Goal: Task Accomplishment & Management: Use online tool/utility

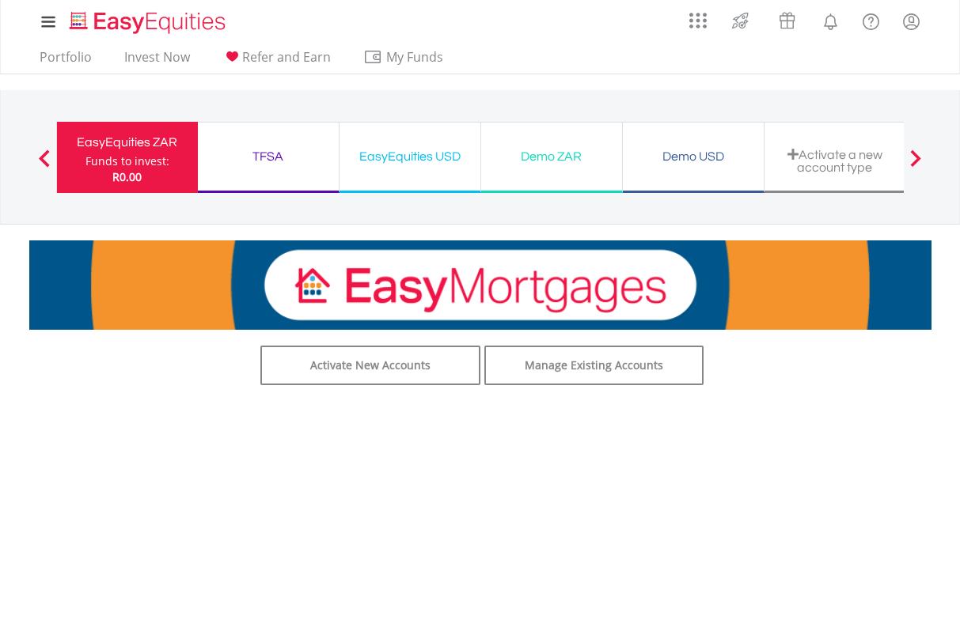
scroll to position [79, 0]
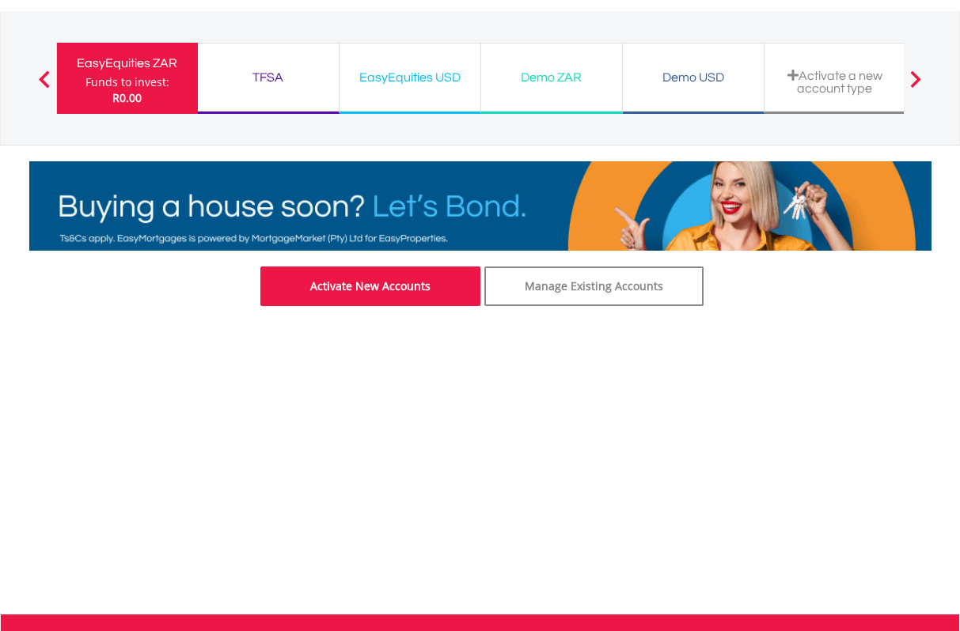
click at [395, 282] on link "Activate New Accounts" at bounding box center [370, 287] width 220 height 40
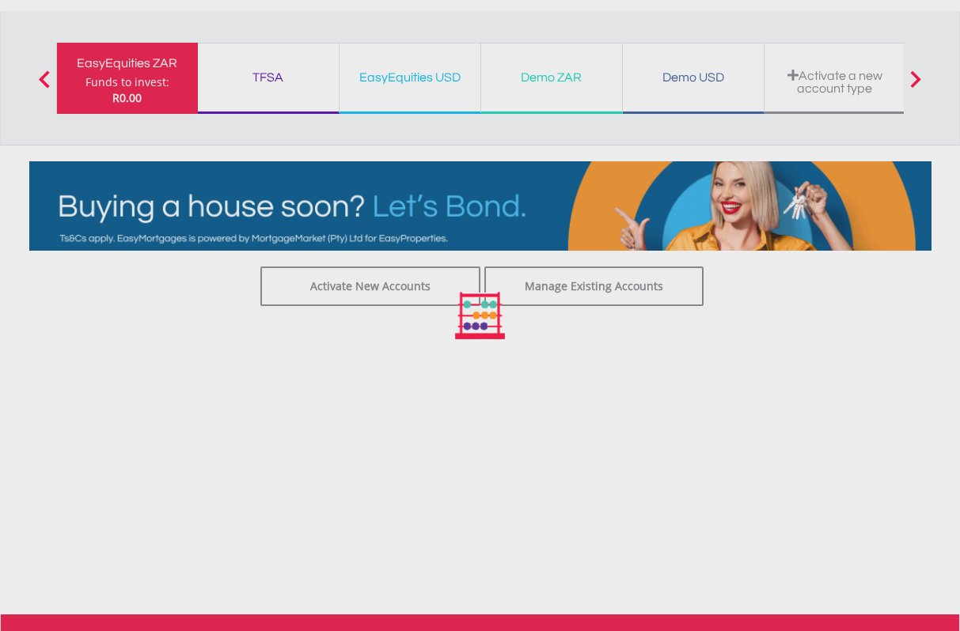
drag, startPoint x: 645, startPoint y: 510, endPoint x: 681, endPoint y: 433, distance: 84.9
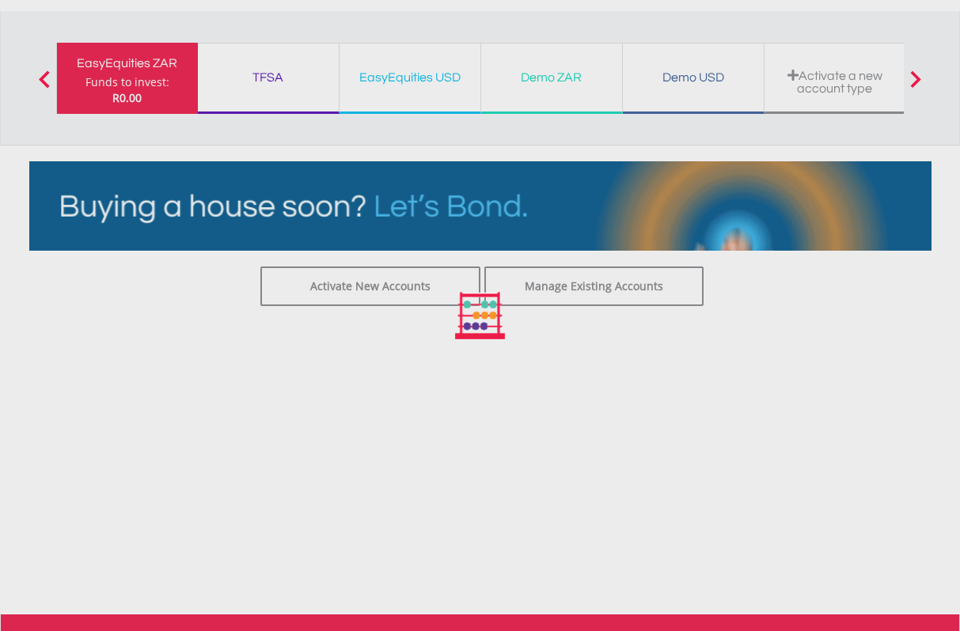
click at [649, 508] on div at bounding box center [480, 315] width 960 height 631
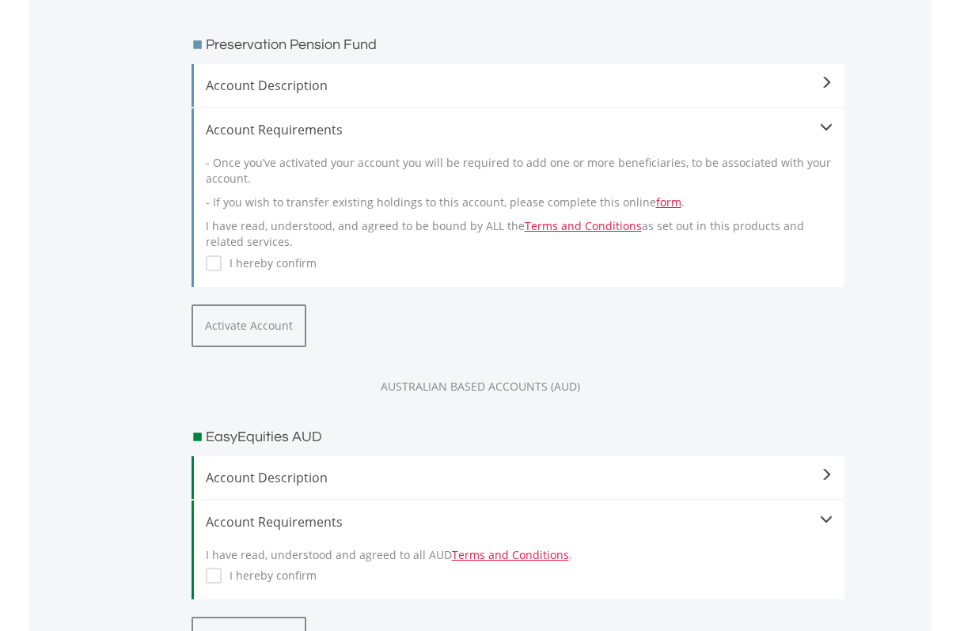
scroll to position [1345, 0]
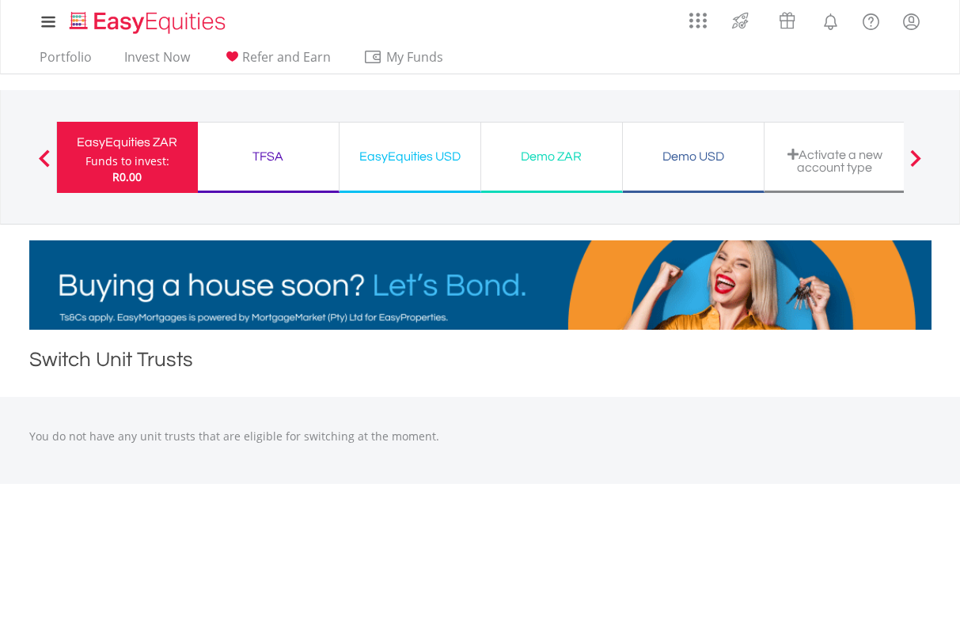
click at [42, 156] on span at bounding box center [44, 158] width 11 height 17
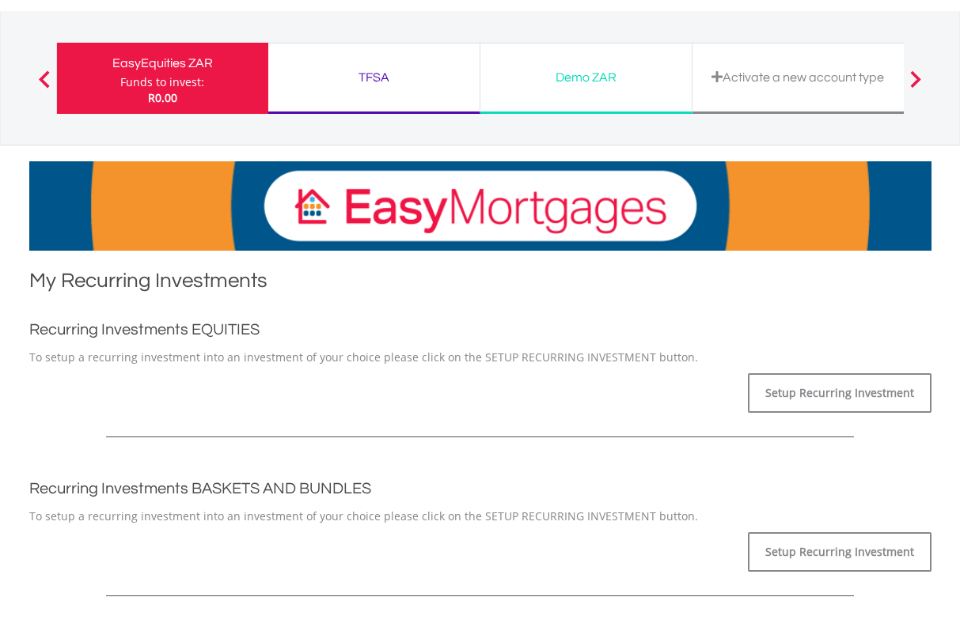
scroll to position [237, 0]
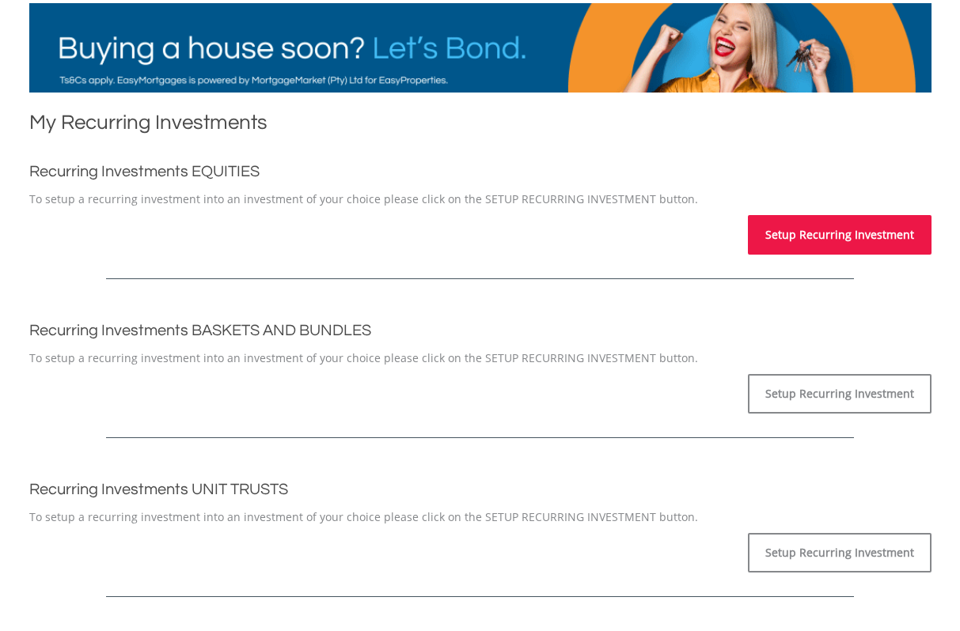
click at [841, 239] on link "Setup Recurring Investment" at bounding box center [840, 235] width 184 height 40
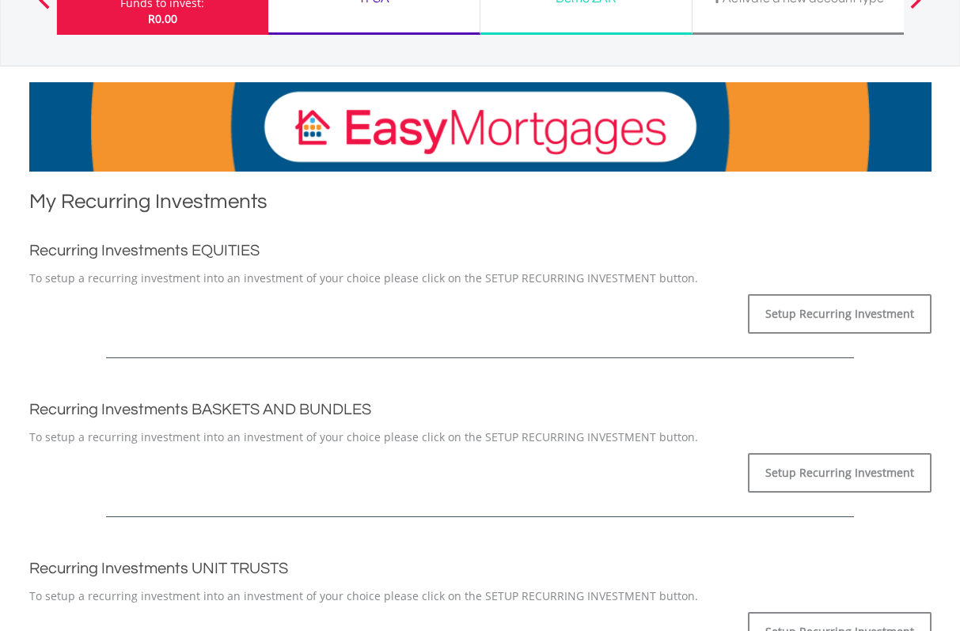
scroll to position [237, 0]
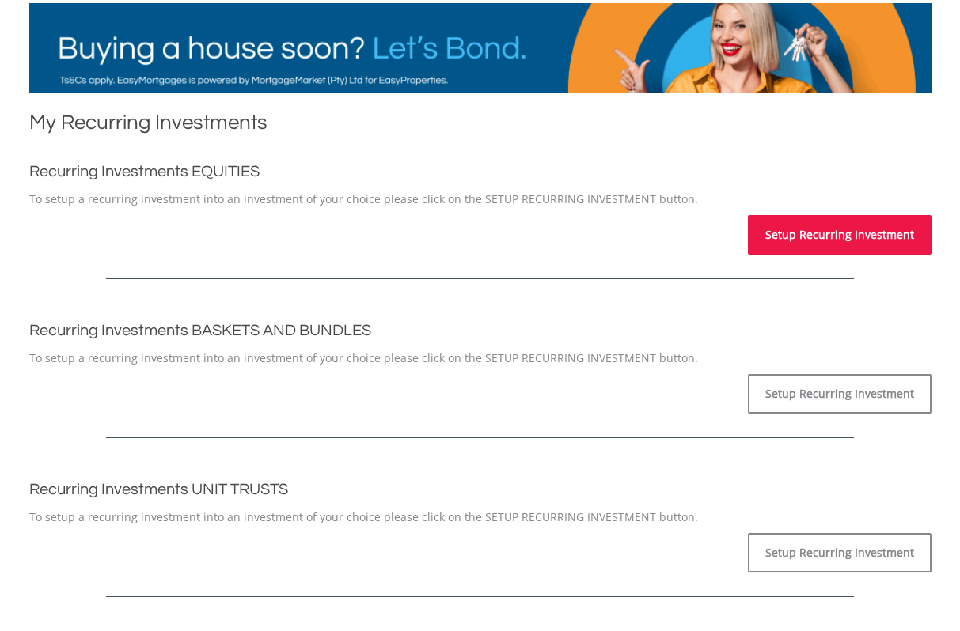
click at [825, 230] on link "Setup Recurring Investment" at bounding box center [840, 235] width 184 height 40
